Goal: Task Accomplishment & Management: Use online tool/utility

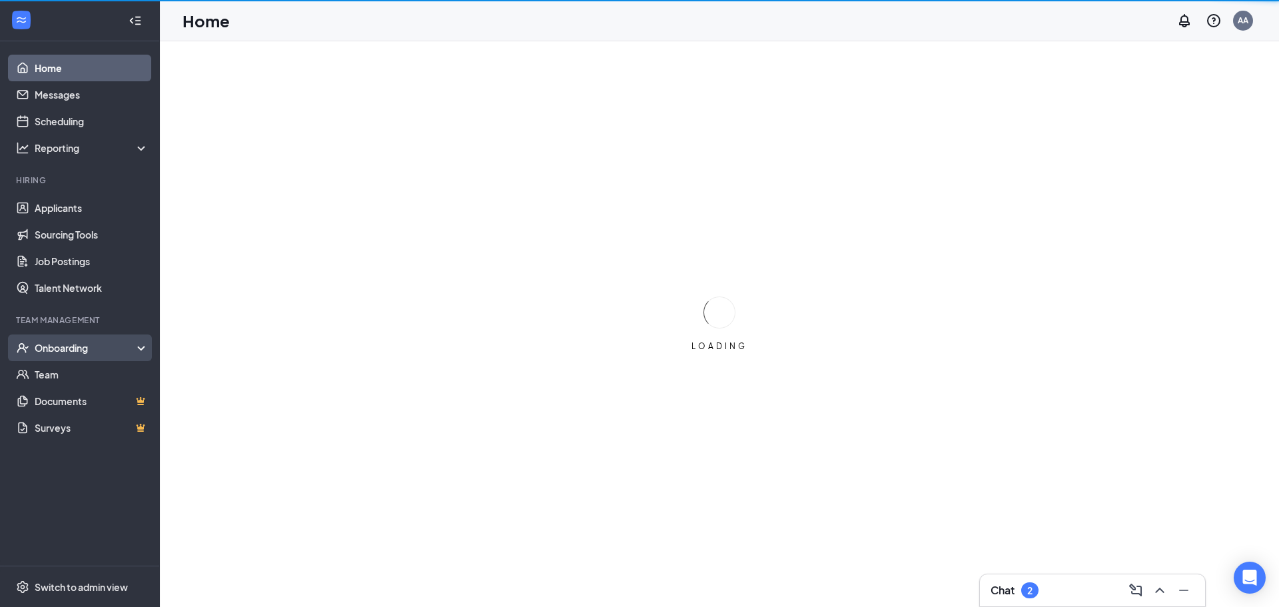
click at [101, 349] on div "Onboarding" at bounding box center [86, 347] width 103 height 13
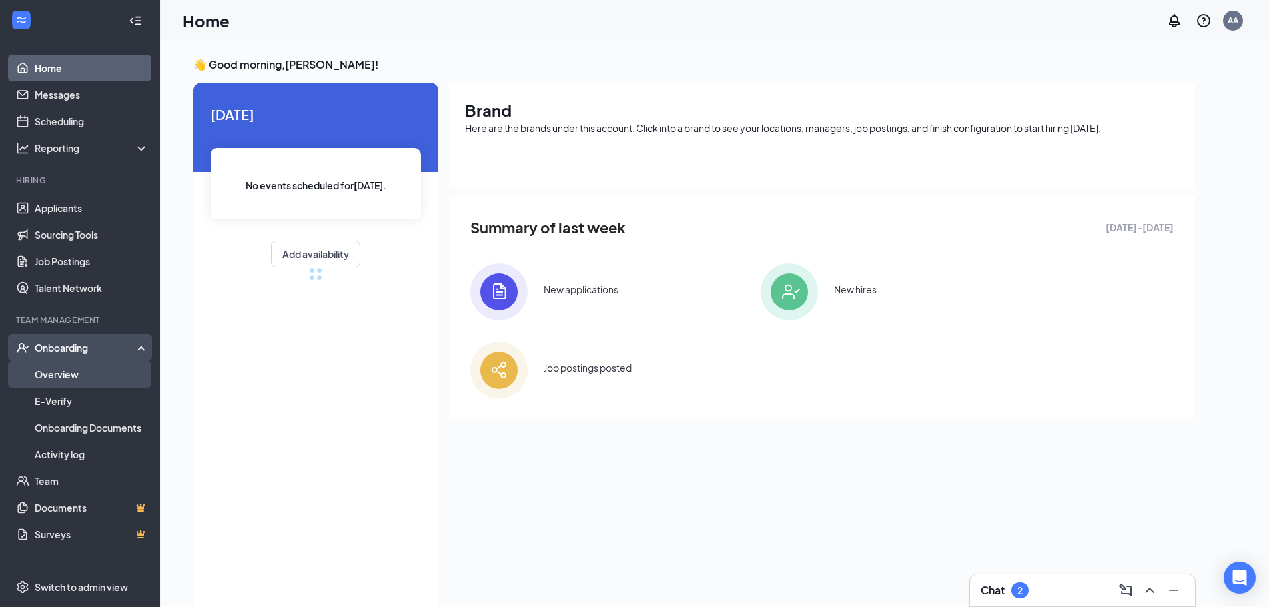
click at [92, 370] on link "Overview" at bounding box center [92, 374] width 114 height 27
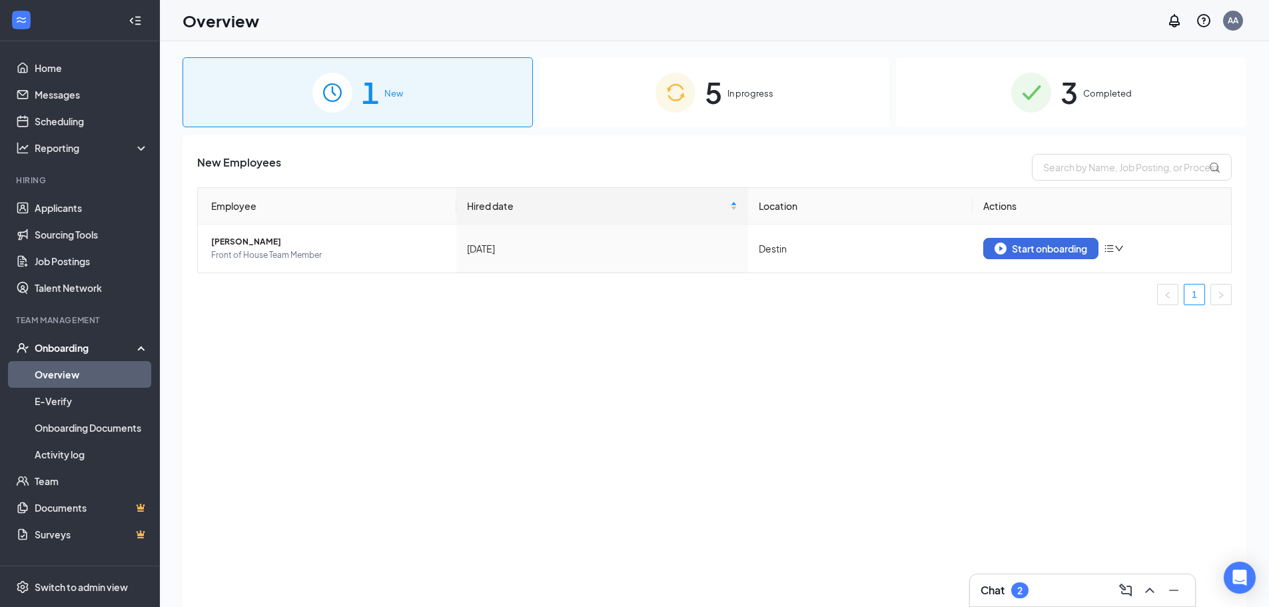
click at [740, 99] on span "In progress" at bounding box center [751, 93] width 46 height 13
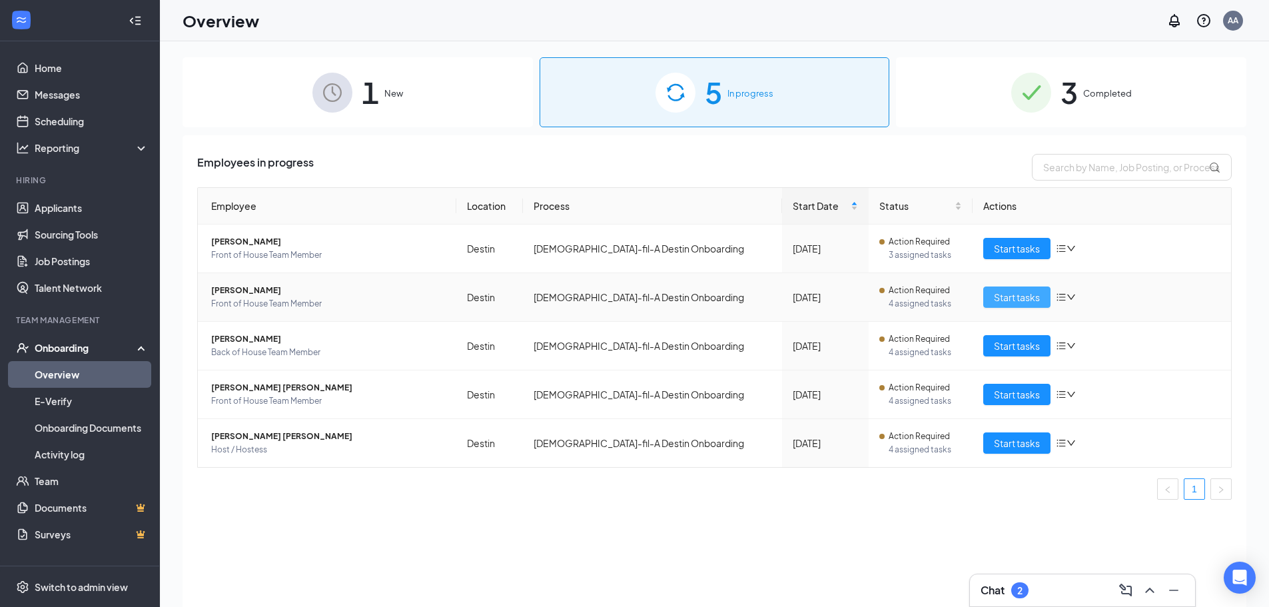
click at [1026, 295] on span "Start tasks" at bounding box center [1017, 297] width 46 height 15
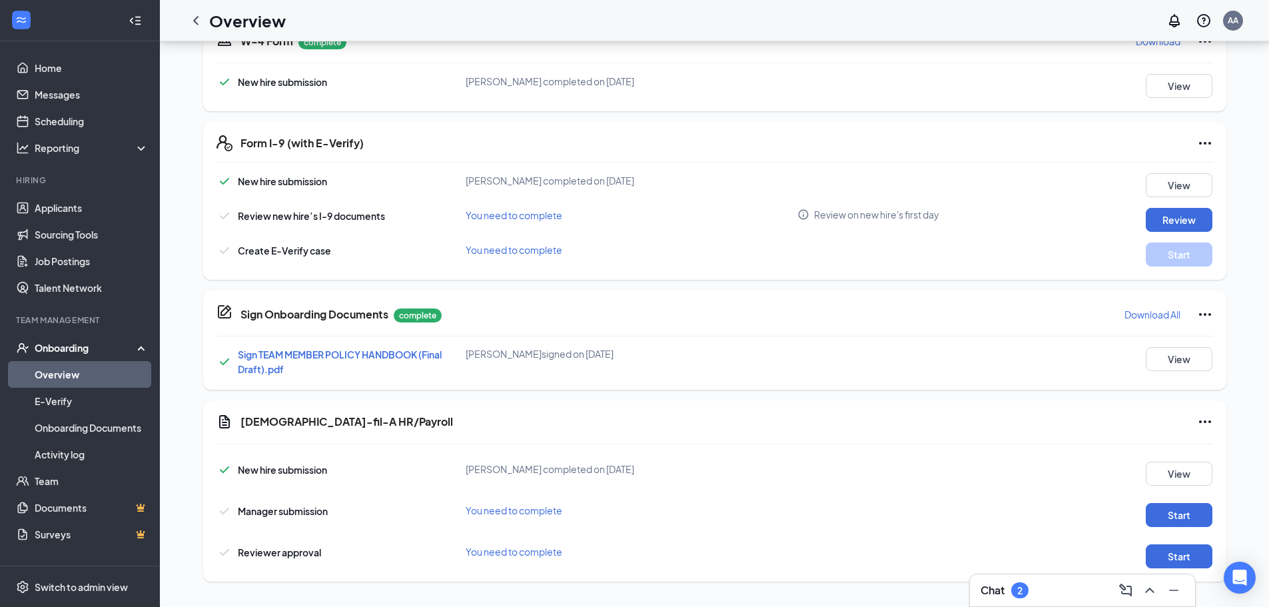
scroll to position [332, 0]
click at [1188, 517] on button "Start" at bounding box center [1179, 514] width 67 height 24
click at [1173, 555] on button "Start" at bounding box center [1179, 555] width 67 height 24
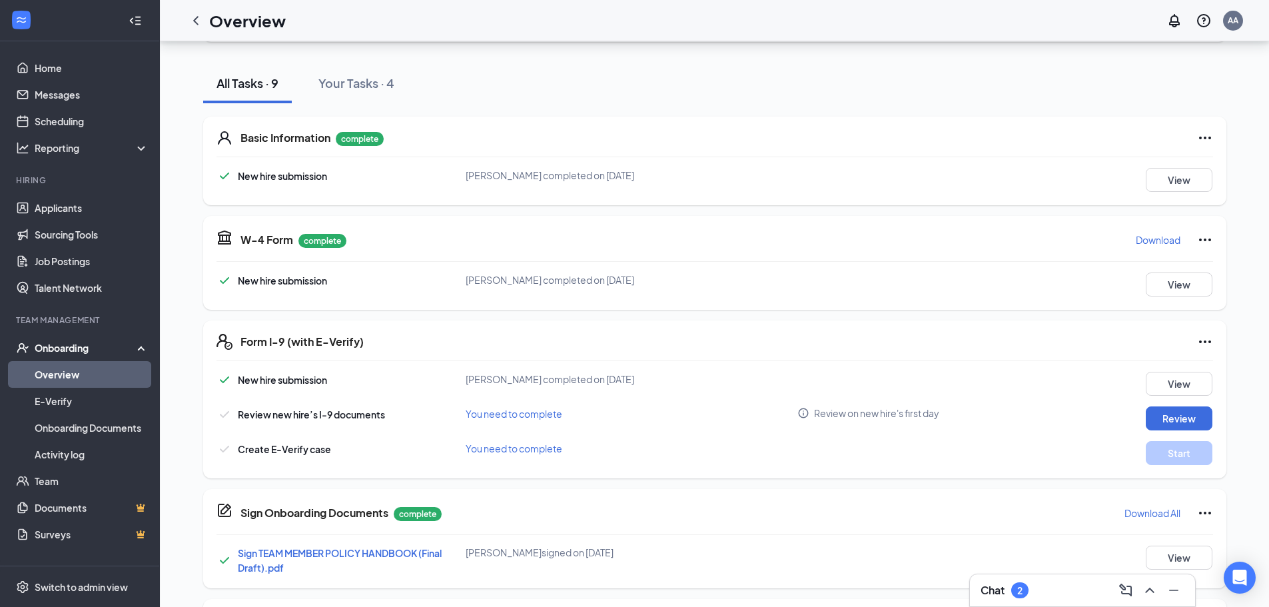
scroll to position [65, 0]
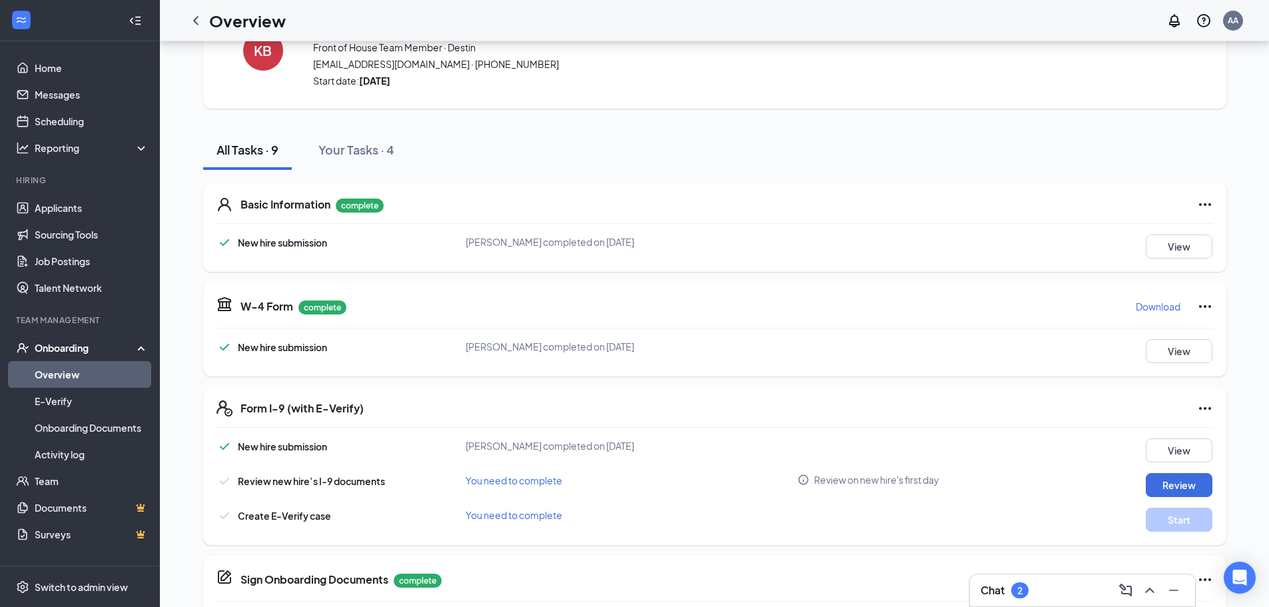
click at [97, 368] on link "Overview" at bounding box center [92, 374] width 114 height 27
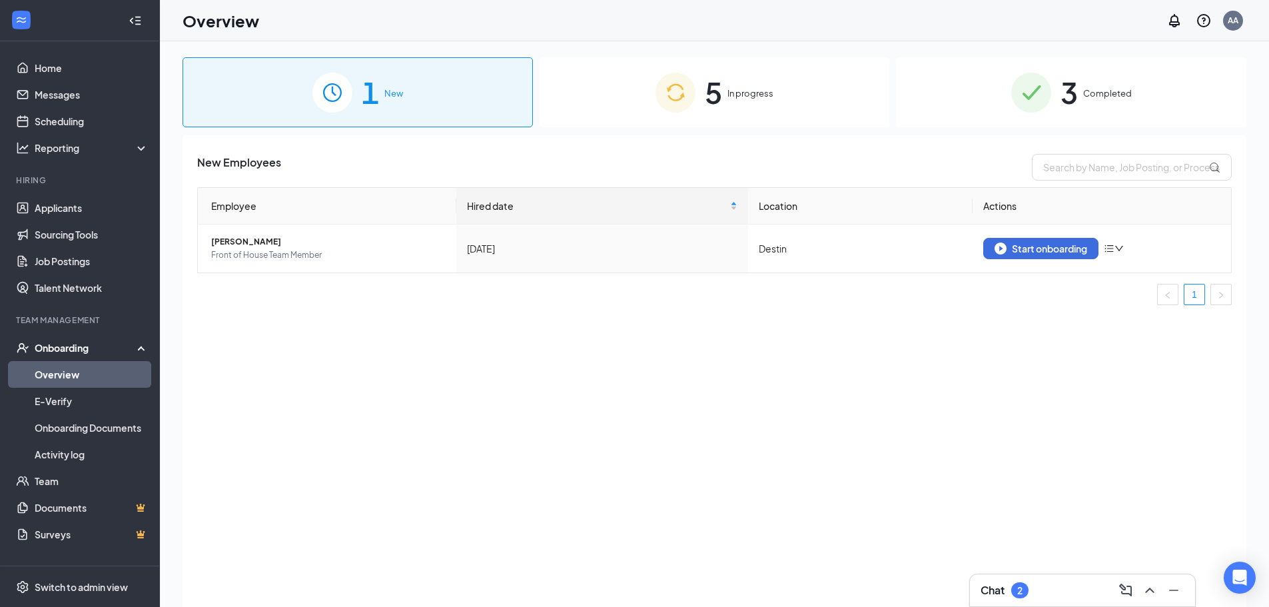
click at [745, 88] on span "In progress" at bounding box center [751, 93] width 46 height 13
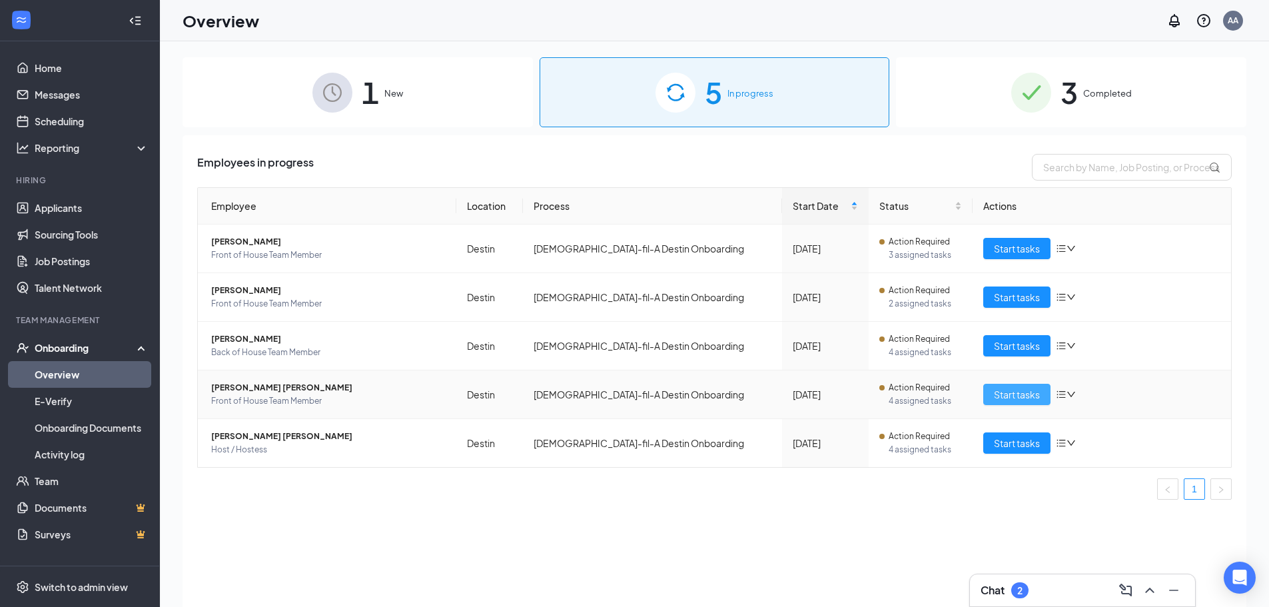
click at [998, 398] on span "Start tasks" at bounding box center [1017, 394] width 46 height 15
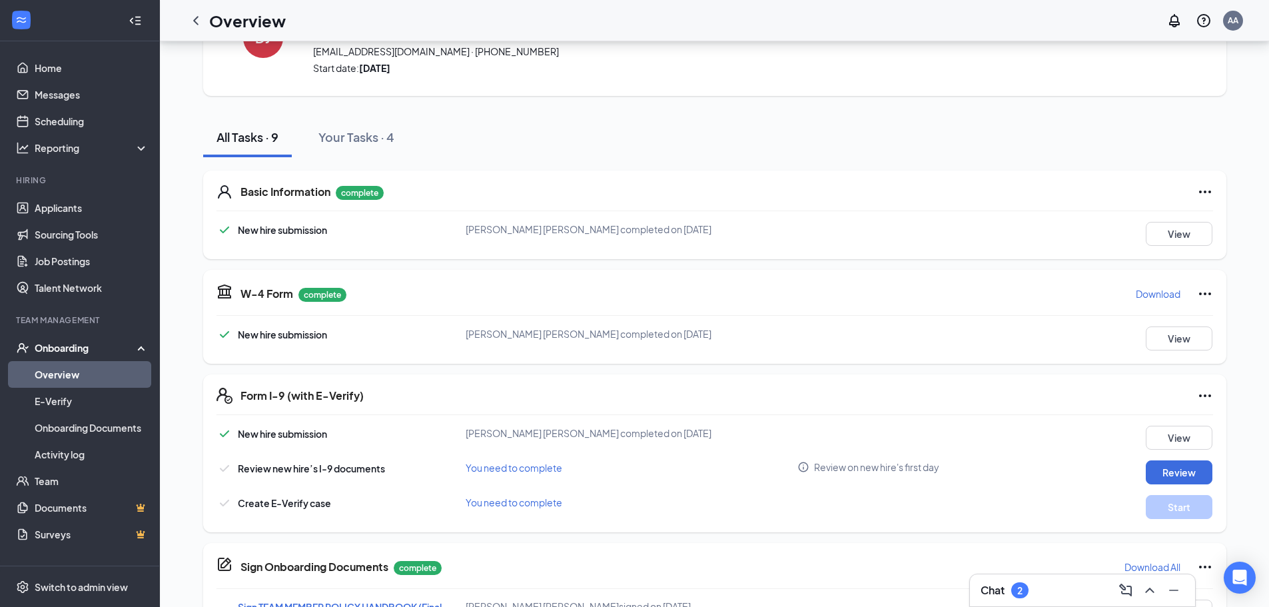
scroll to position [332, 0]
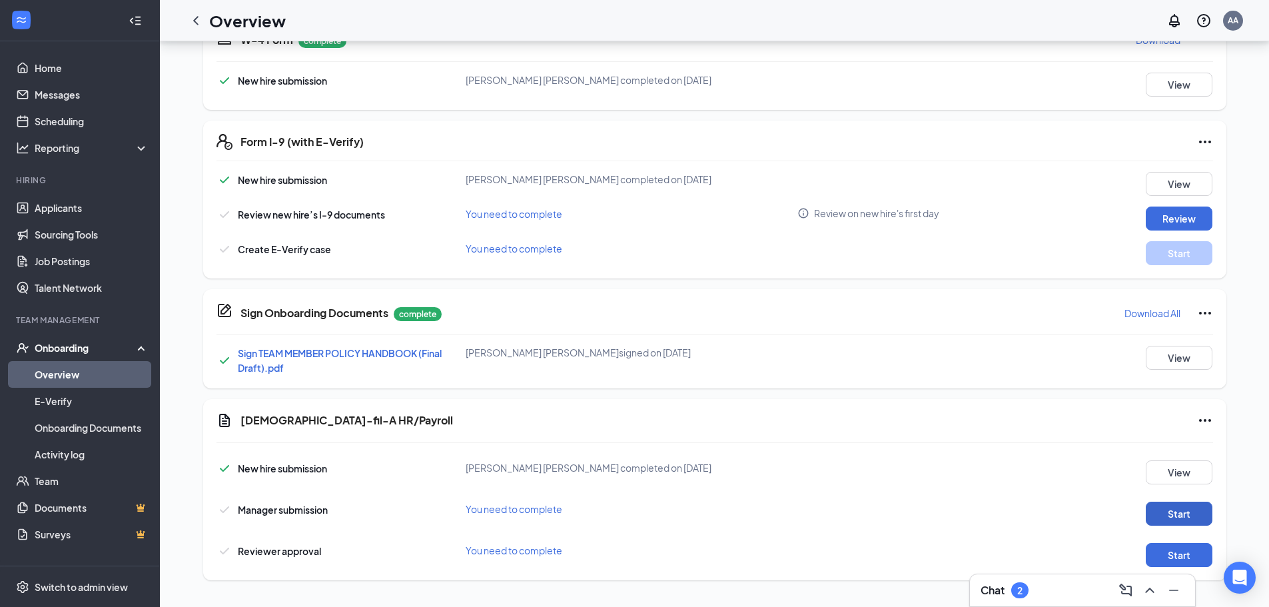
click at [1191, 516] on button "Start" at bounding box center [1179, 514] width 67 height 24
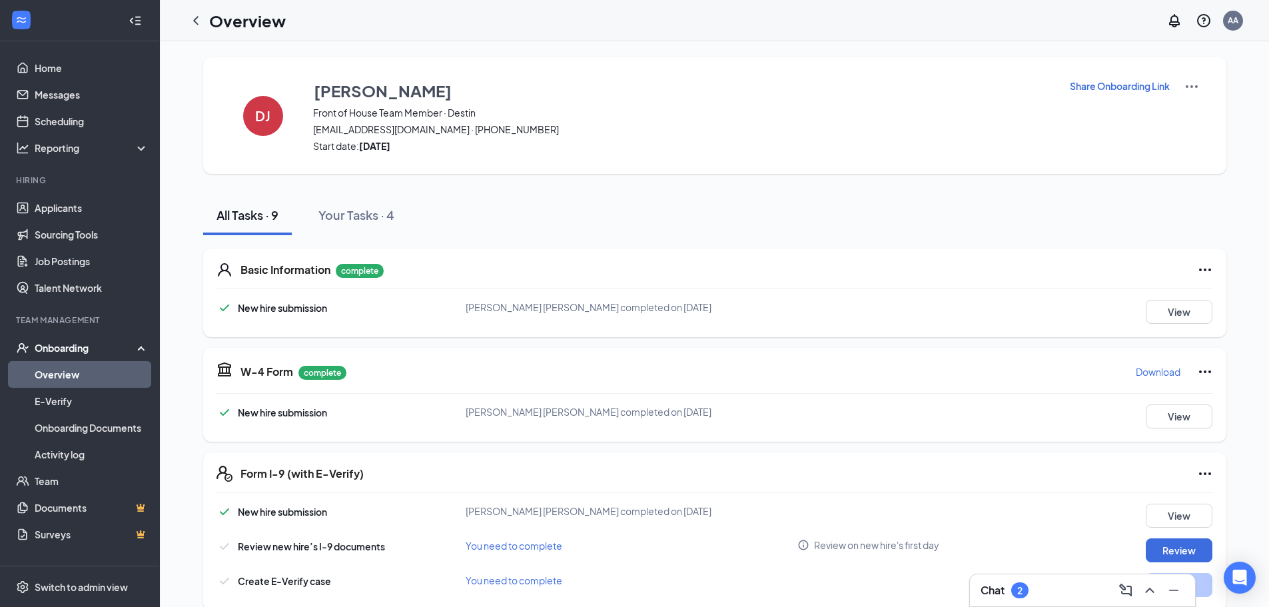
scroll to position [332, 0]
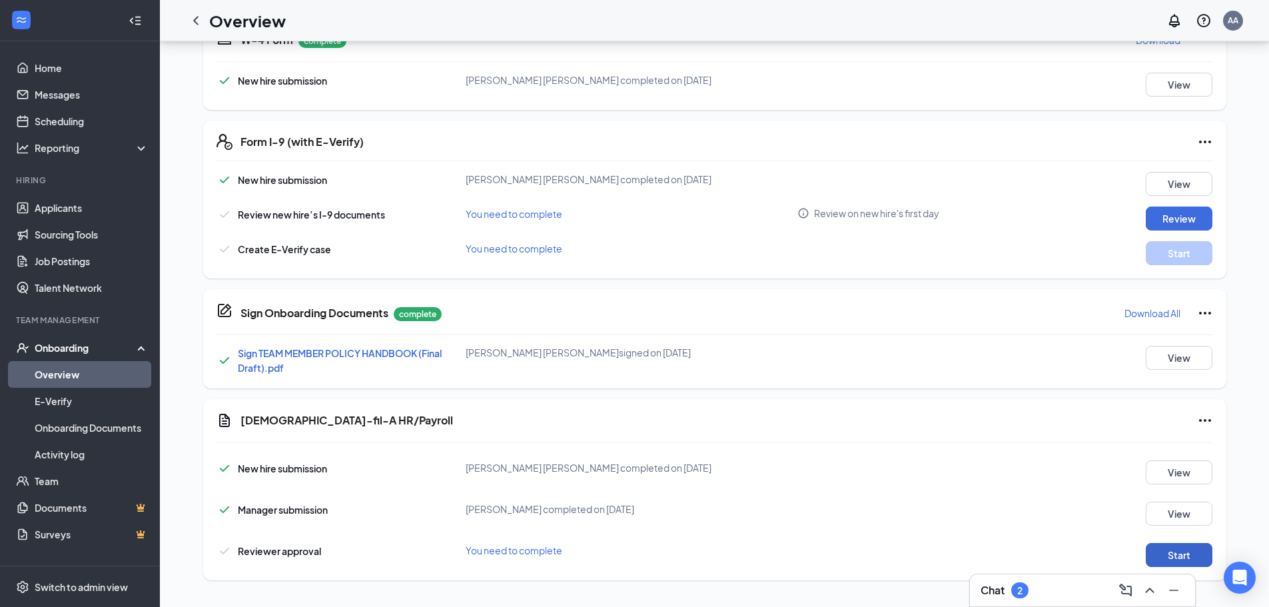
click at [1199, 549] on button "Start" at bounding box center [1179, 555] width 67 height 24
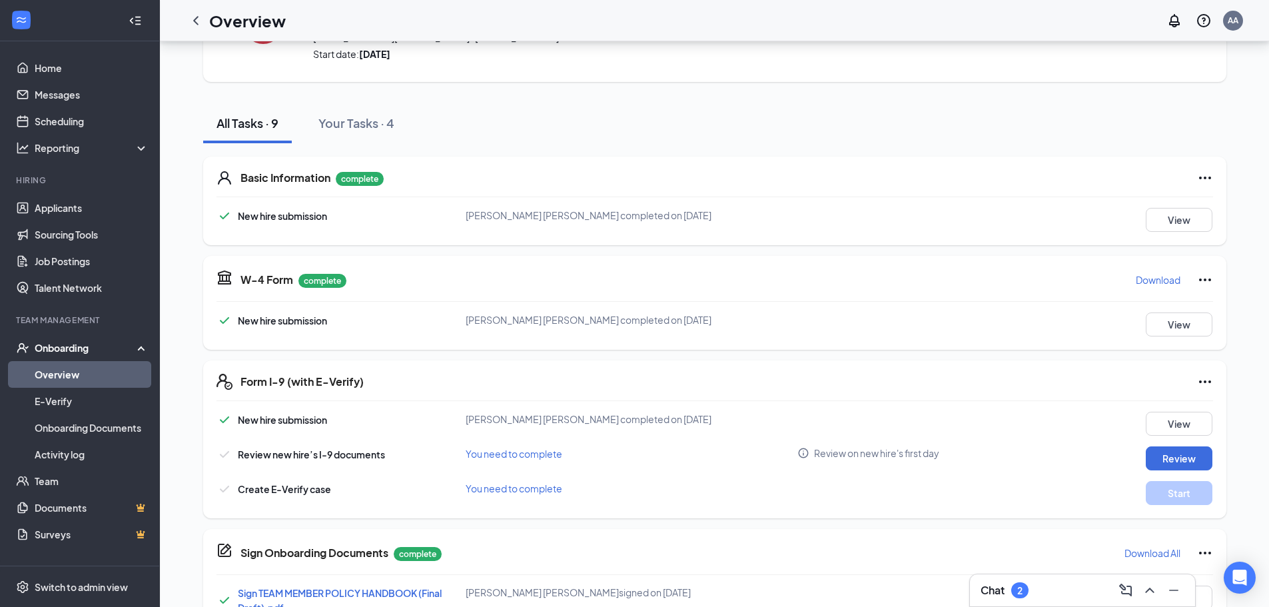
scroll to position [0, 0]
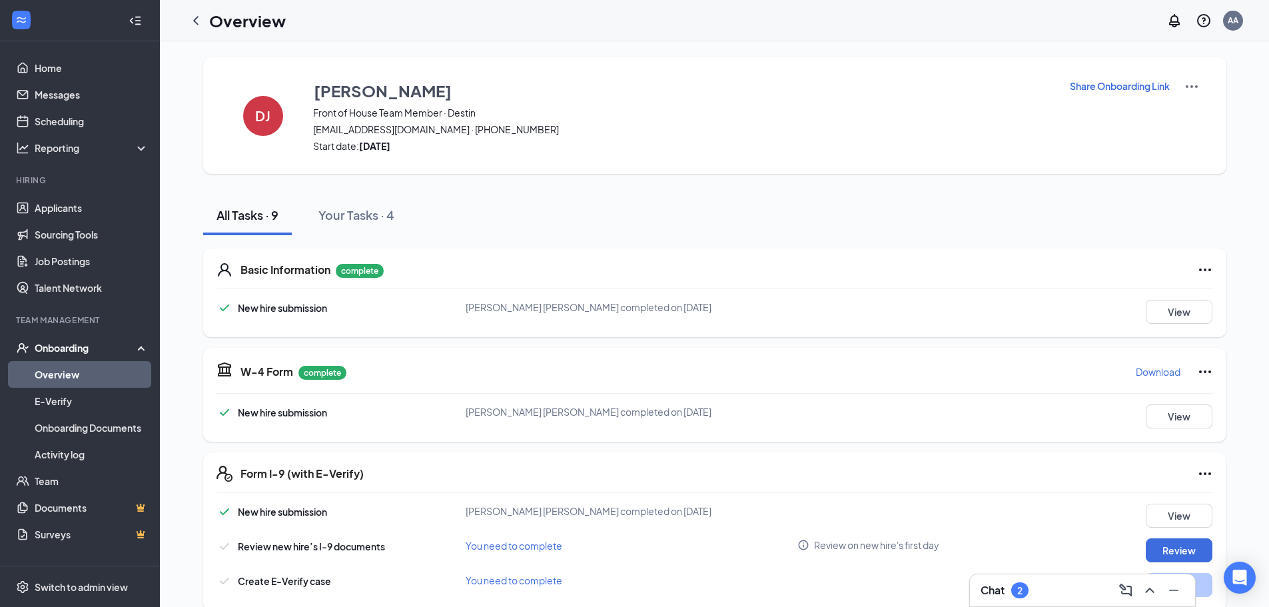
click at [71, 386] on link "Overview" at bounding box center [92, 374] width 114 height 27
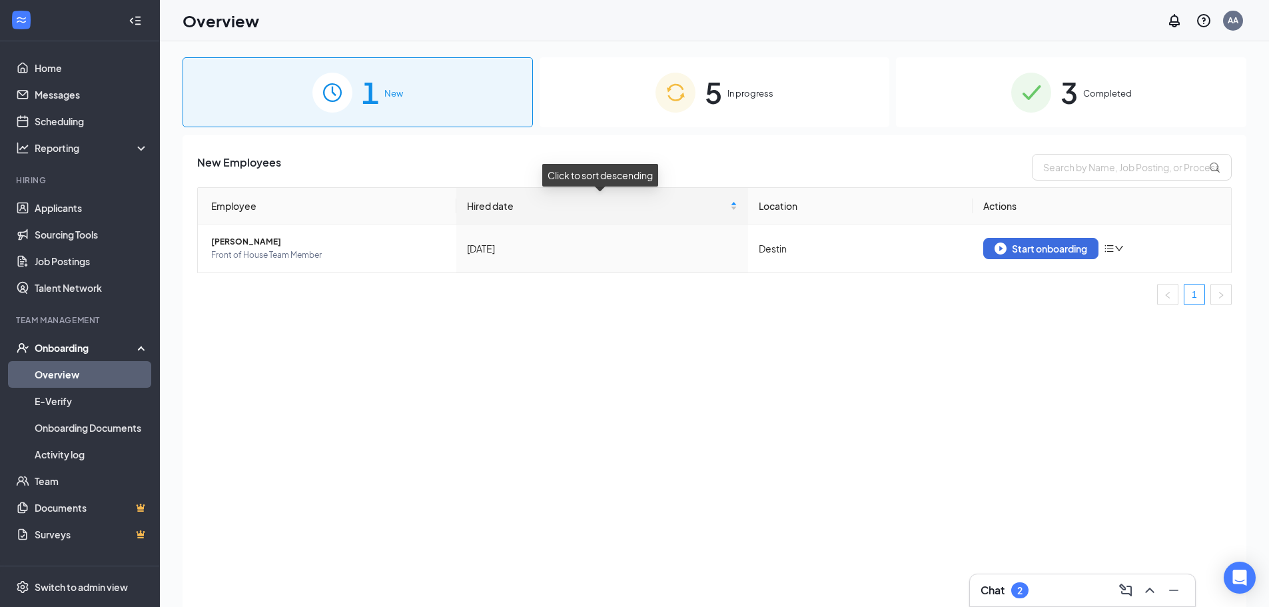
click at [722, 113] on span "5" at bounding box center [713, 92] width 17 height 46
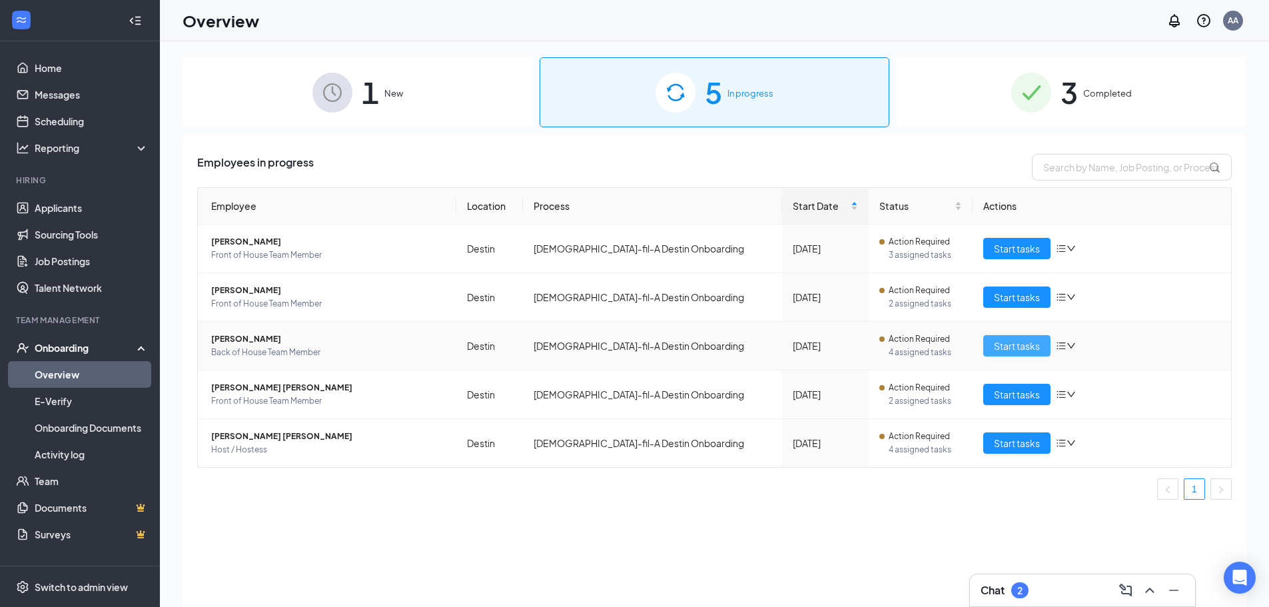
click at [1024, 349] on span "Start tasks" at bounding box center [1017, 346] width 46 height 15
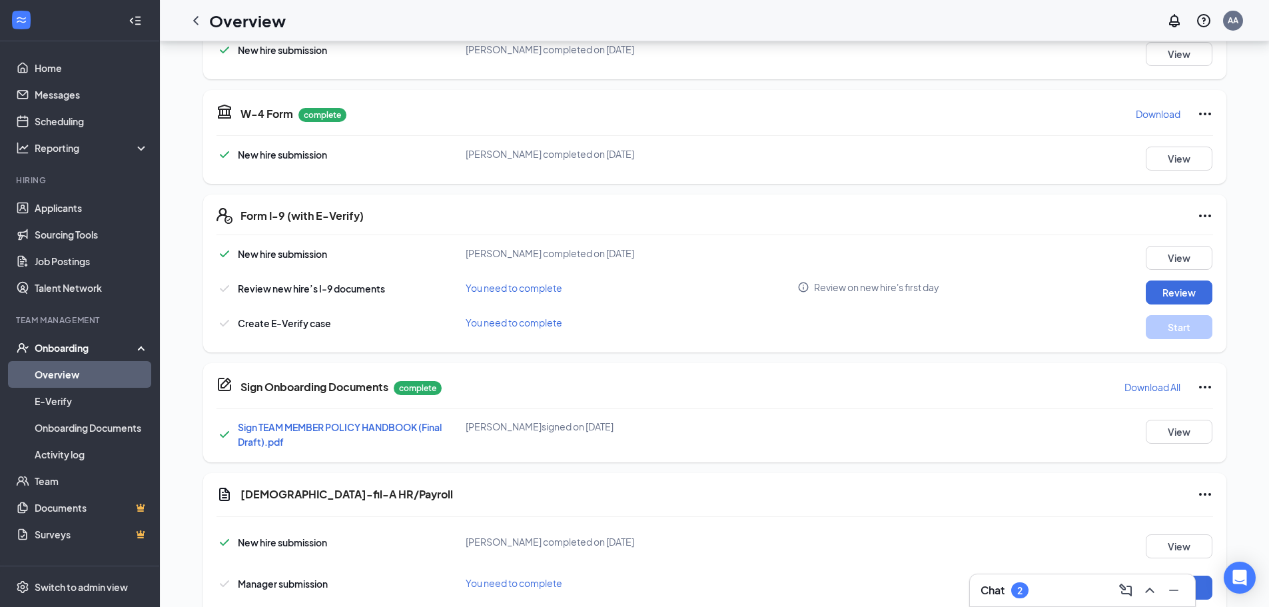
scroll to position [332, 0]
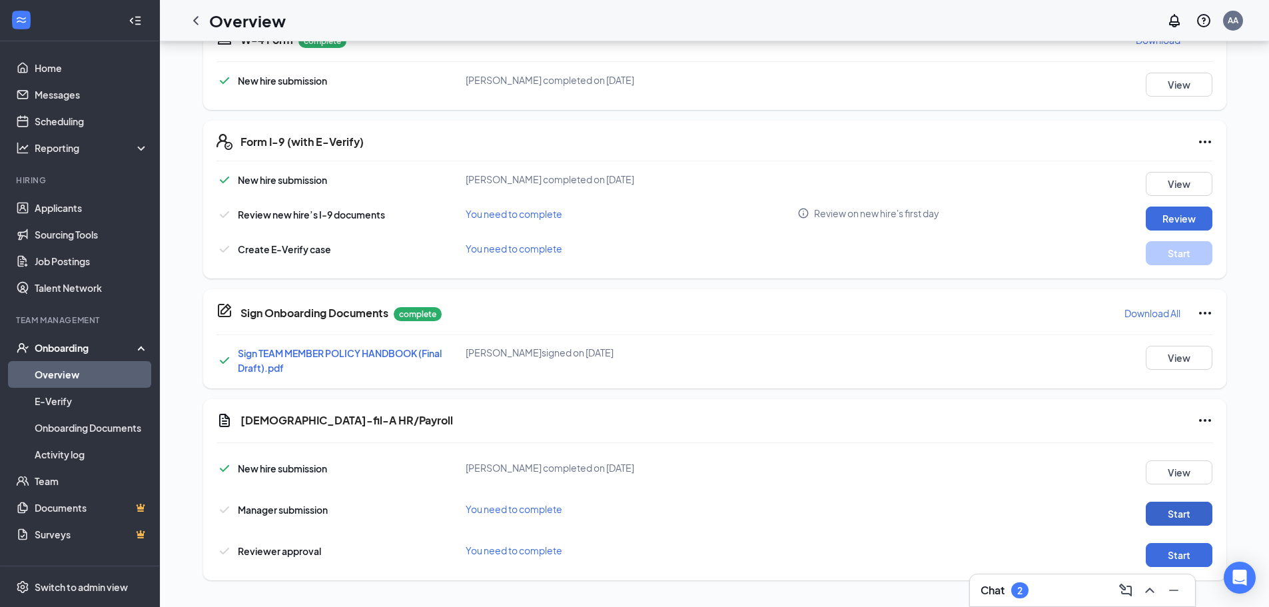
click at [1189, 514] on button "Start" at bounding box center [1179, 514] width 67 height 24
click at [1199, 547] on button "Start" at bounding box center [1179, 555] width 67 height 24
